Goal: Task Accomplishment & Management: Manage account settings

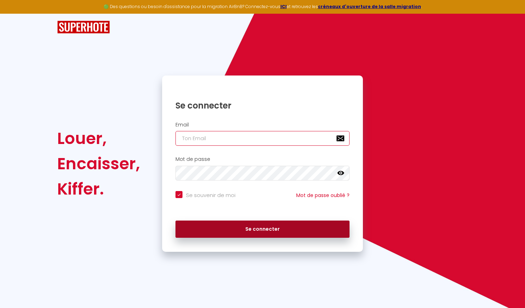
type input "[EMAIL_ADDRESS][DOMAIN_NAME]"
click at [217, 233] on button "Se connecter" at bounding box center [262, 229] width 174 height 18
checkbox input "true"
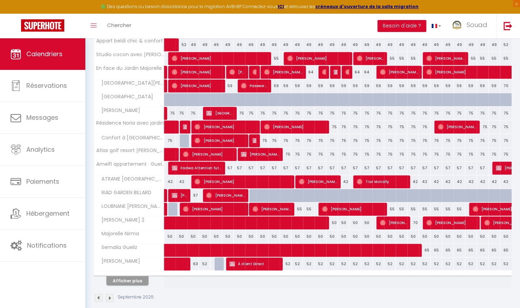
scroll to position [169, 0]
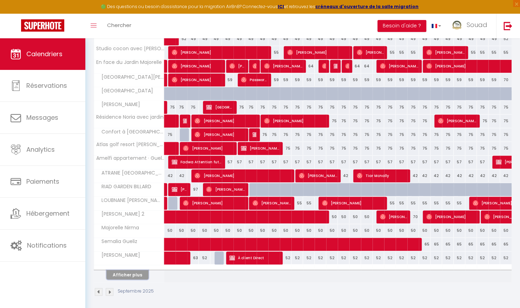
click at [123, 274] on button "Afficher plus" at bounding box center [127, 274] width 42 height 9
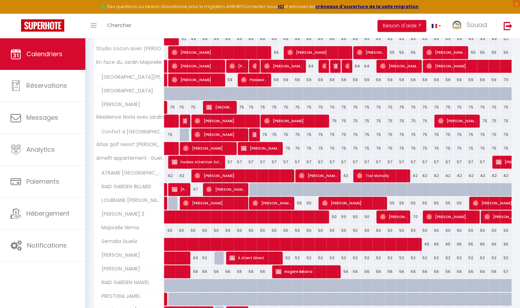
scroll to position [206, 0]
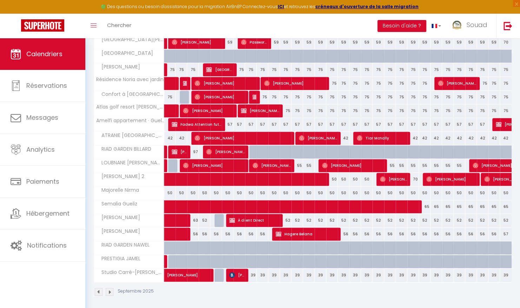
click at [254, 271] on div "39" at bounding box center [251, 274] width 12 height 13
type input "39"
type input "Lun 08 Septembre 2025"
type input "[DATE]"
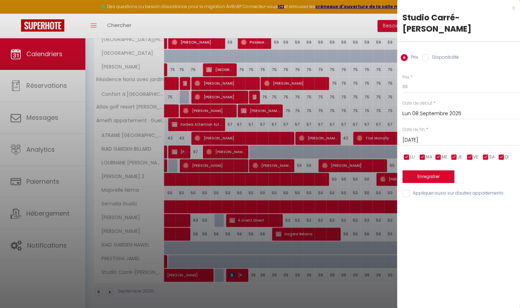
click at [424, 54] on input "Disponibilité" at bounding box center [424, 57] width 7 height 7
radio input "true"
radio input "false"
click at [420, 80] on select "Disponible Indisponible" at bounding box center [461, 86] width 118 height 13
select select "0"
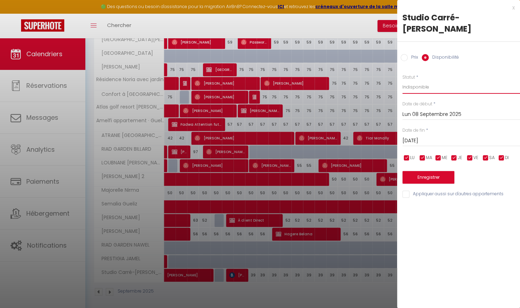
click at [402, 80] on select "Disponible Indisponible" at bounding box center [461, 86] width 118 height 13
click at [415, 171] on button "Enregistrer" at bounding box center [428, 177] width 52 height 13
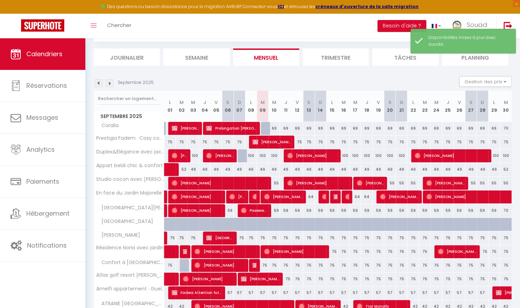
scroll to position [169, 0]
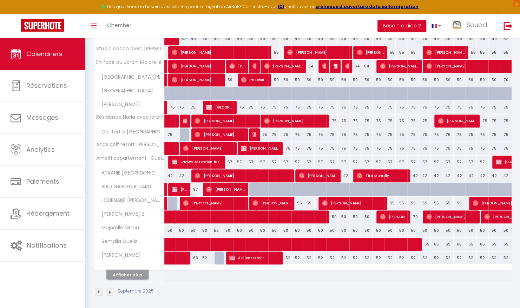
click at [137, 270] on button "Afficher plus" at bounding box center [127, 274] width 42 height 9
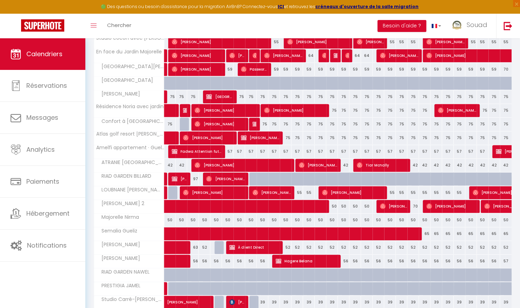
scroll to position [0, 0]
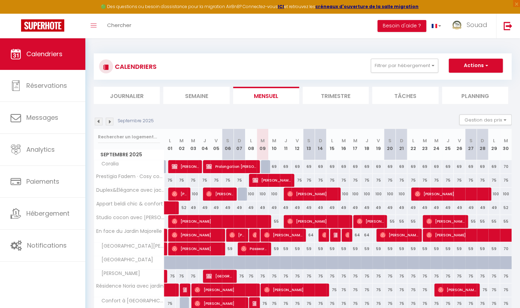
click at [126, 94] on li "Journalier" at bounding box center [127, 95] width 66 height 17
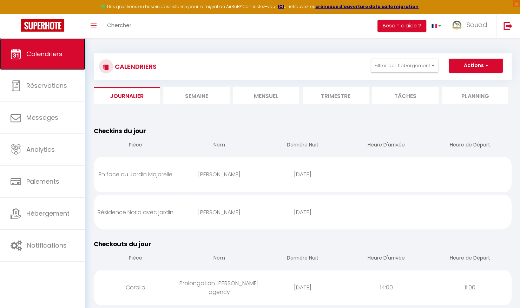
click at [64, 56] on link "Calendriers" at bounding box center [42, 54] width 85 height 32
